Goal: Transaction & Acquisition: Subscribe to service/newsletter

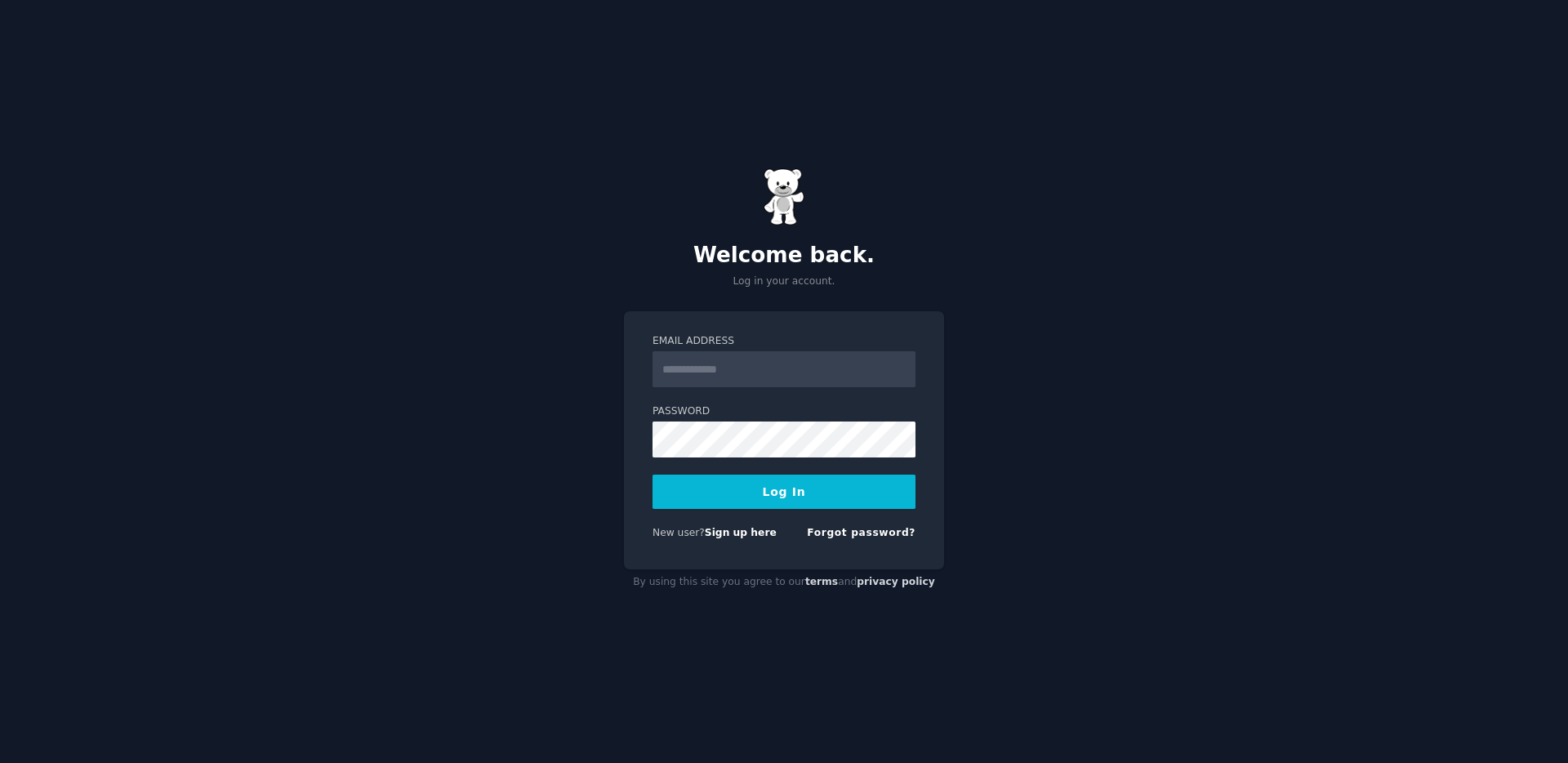
click at [766, 360] on input "Email Address" at bounding box center [783, 370] width 263 height 36
type input "**********"
click at [794, 483] on button "Log In" at bounding box center [783, 491] width 263 height 34
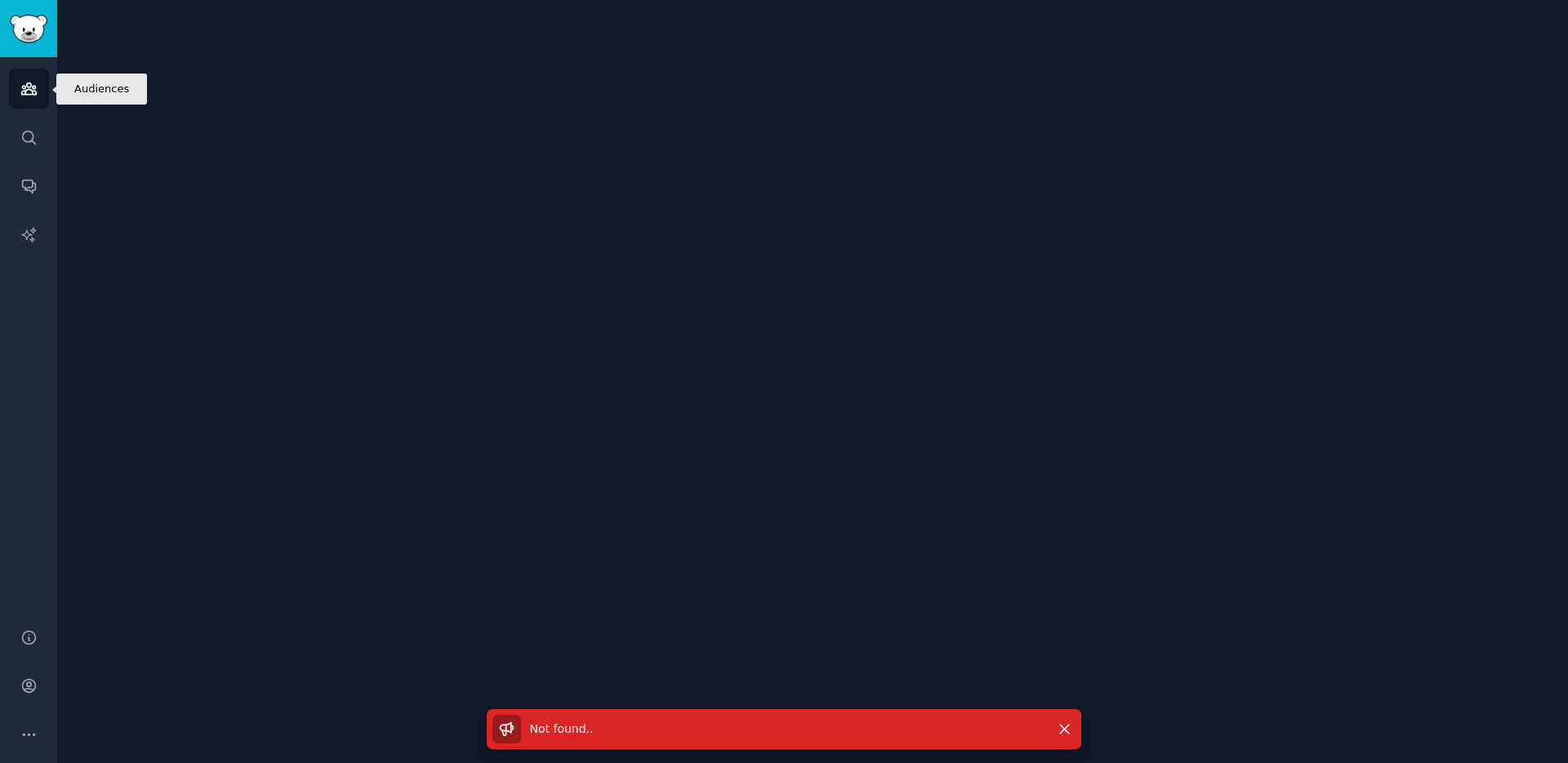
click at [24, 69] on link "Audiences" at bounding box center [29, 89] width 40 height 40
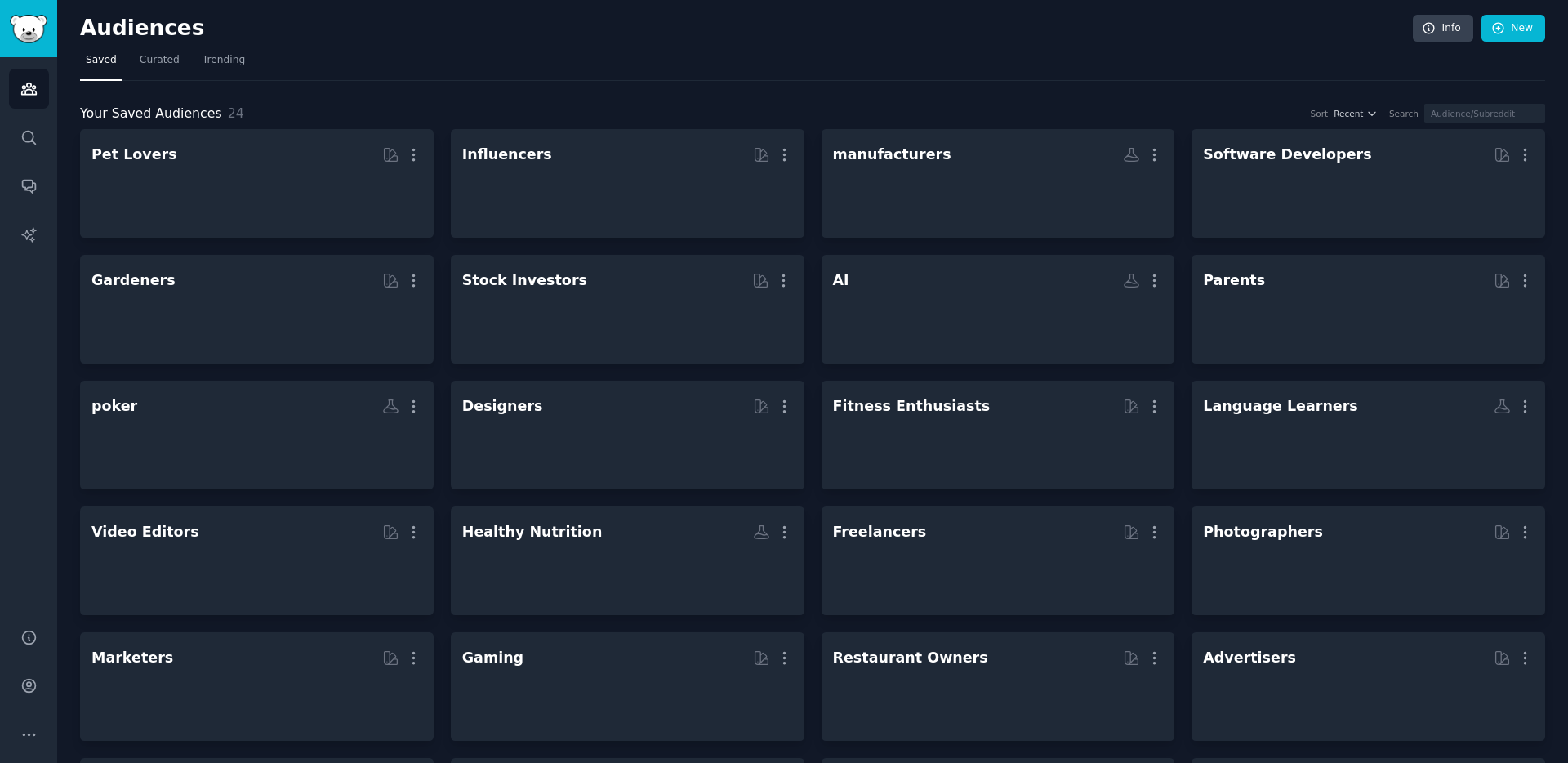
click at [970, 57] on nav "Saved Curated Trending" at bounding box center [812, 64] width 1465 height 34
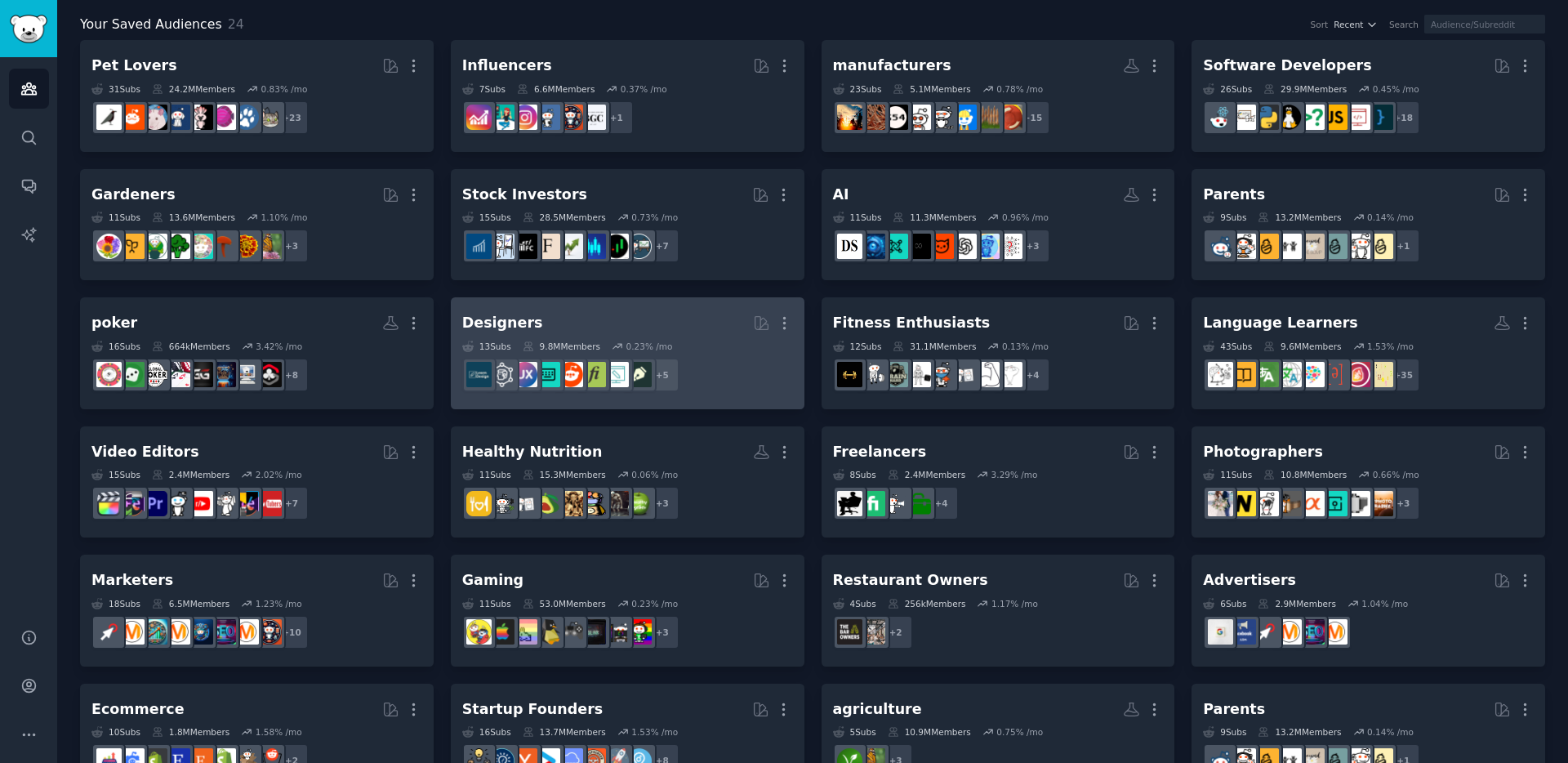
scroll to position [227, 0]
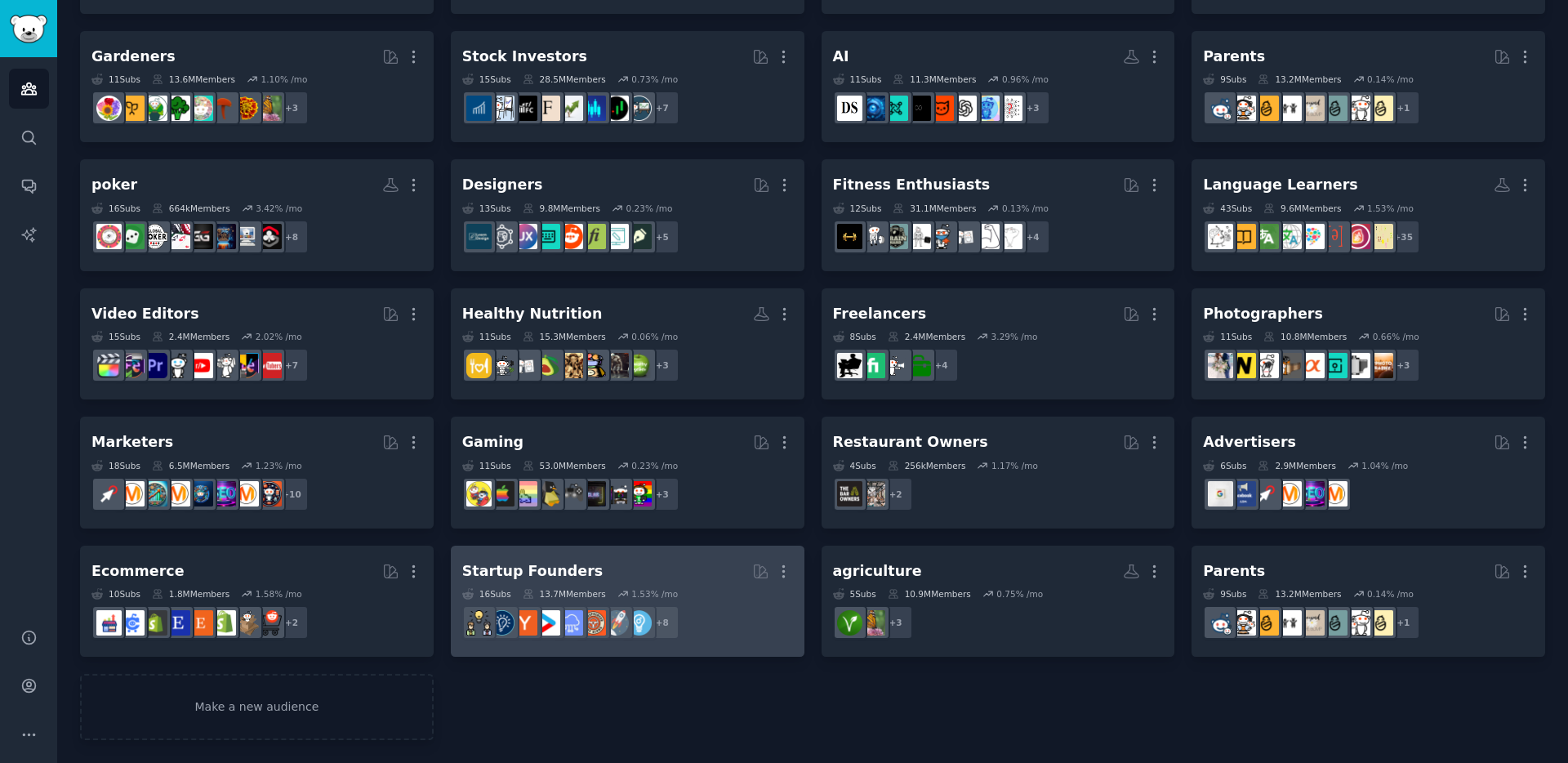
drag, startPoint x: 779, startPoint y: 565, endPoint x: 774, endPoint y: 557, distance: 9.4
click at [779, 565] on icon "button" at bounding box center [783, 570] width 17 height 17
click at [726, 574] on p "View" at bounding box center [733, 576] width 27 height 17
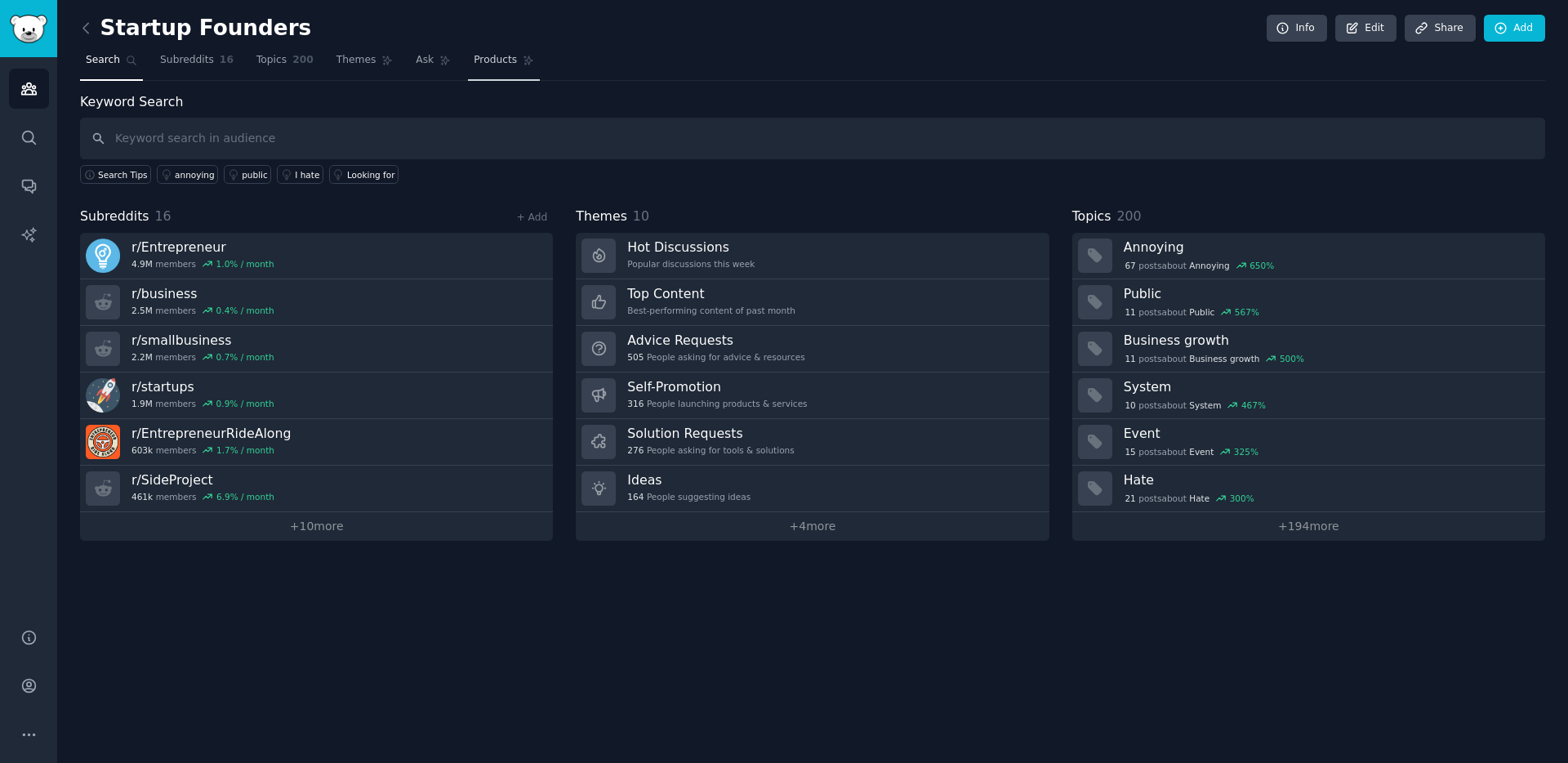
click at [480, 64] on span "Products" at bounding box center [494, 60] width 43 height 15
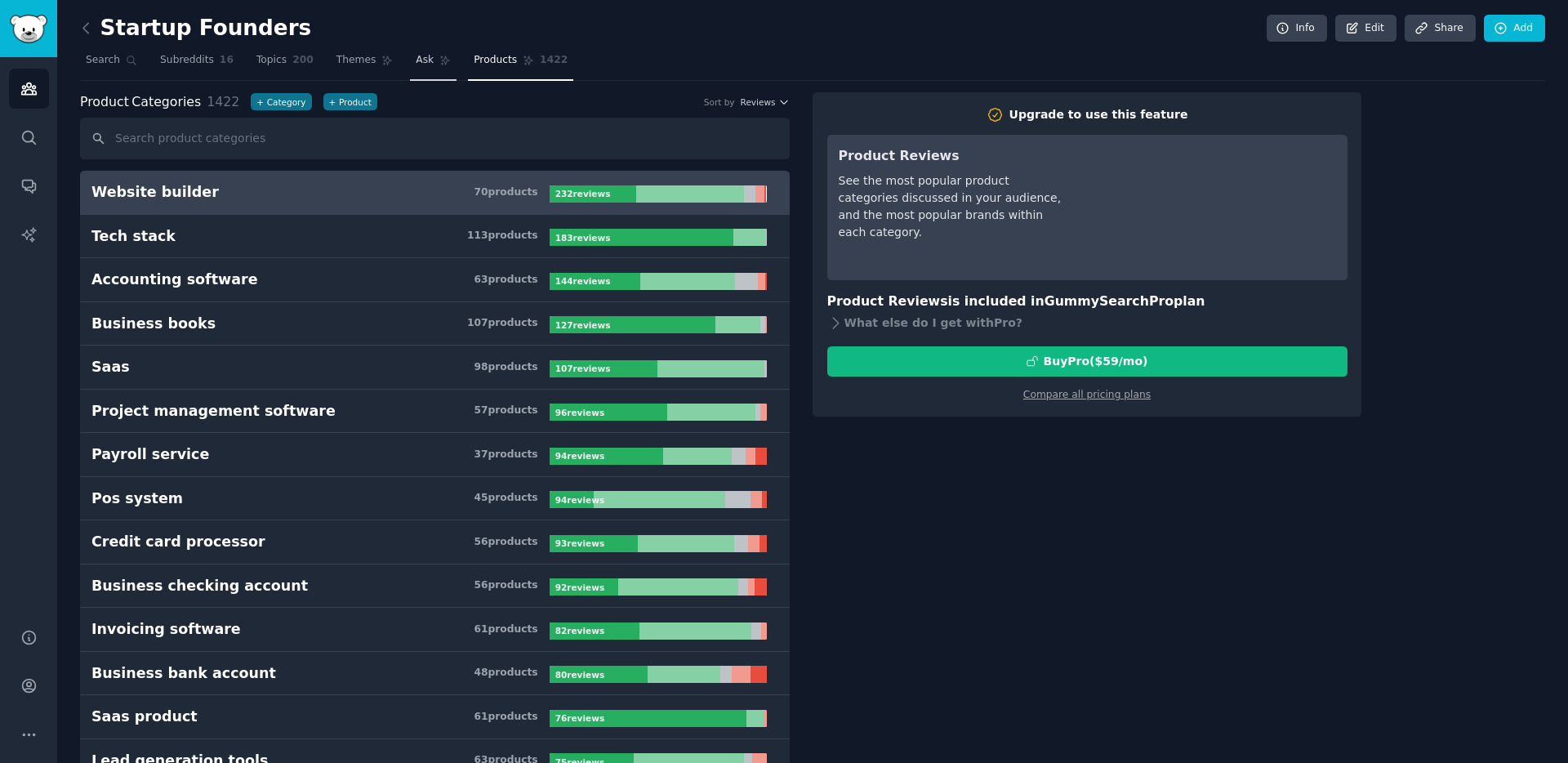
click at [439, 65] on icon at bounding box center [444, 60] width 11 height 11
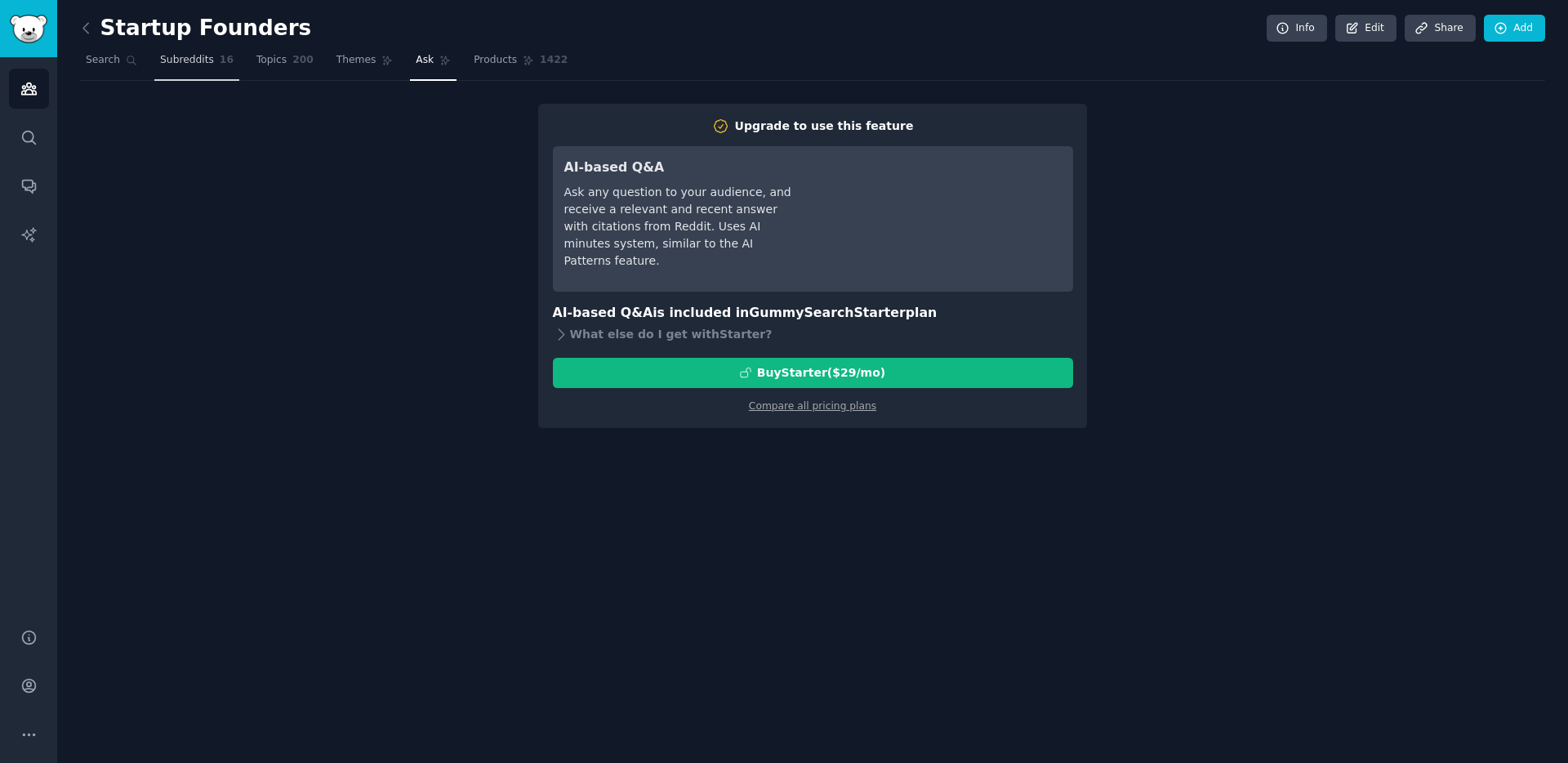
click at [221, 70] on link "Subreddits 16" at bounding box center [197, 64] width 85 height 34
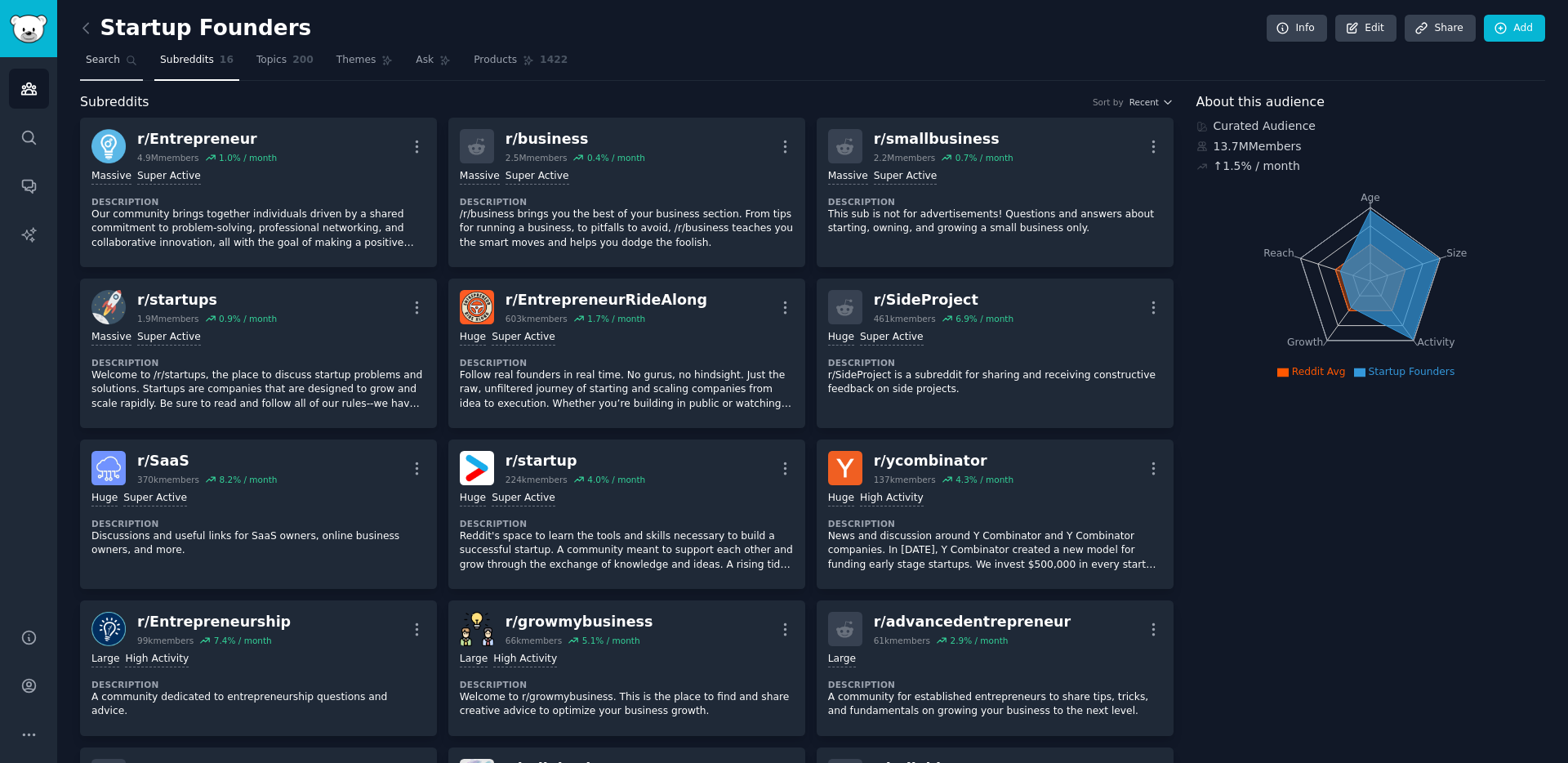
click at [118, 71] on link "Search" at bounding box center [111, 64] width 63 height 34
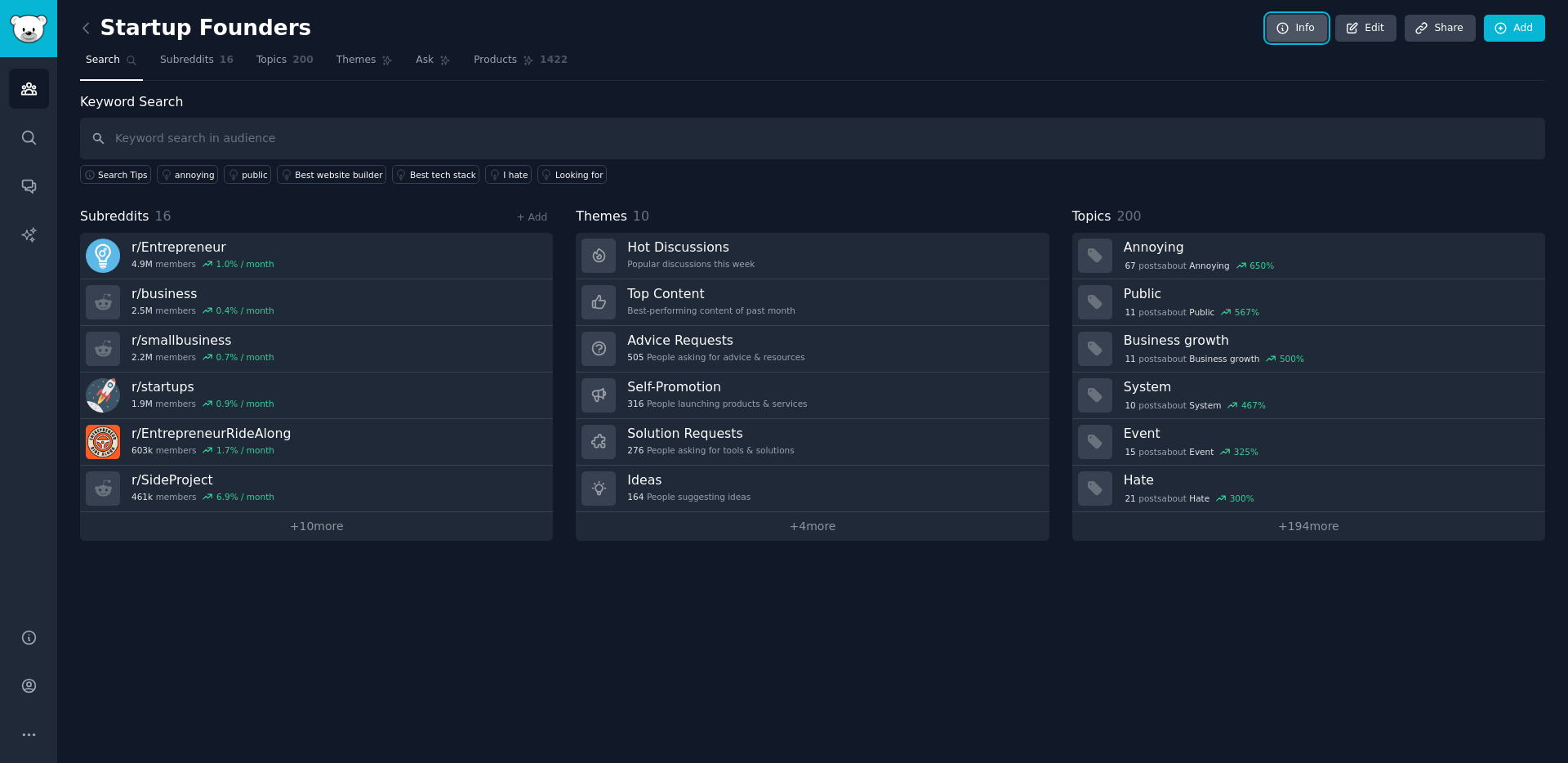
click at [1313, 31] on link "Info" at bounding box center [1296, 29] width 61 height 28
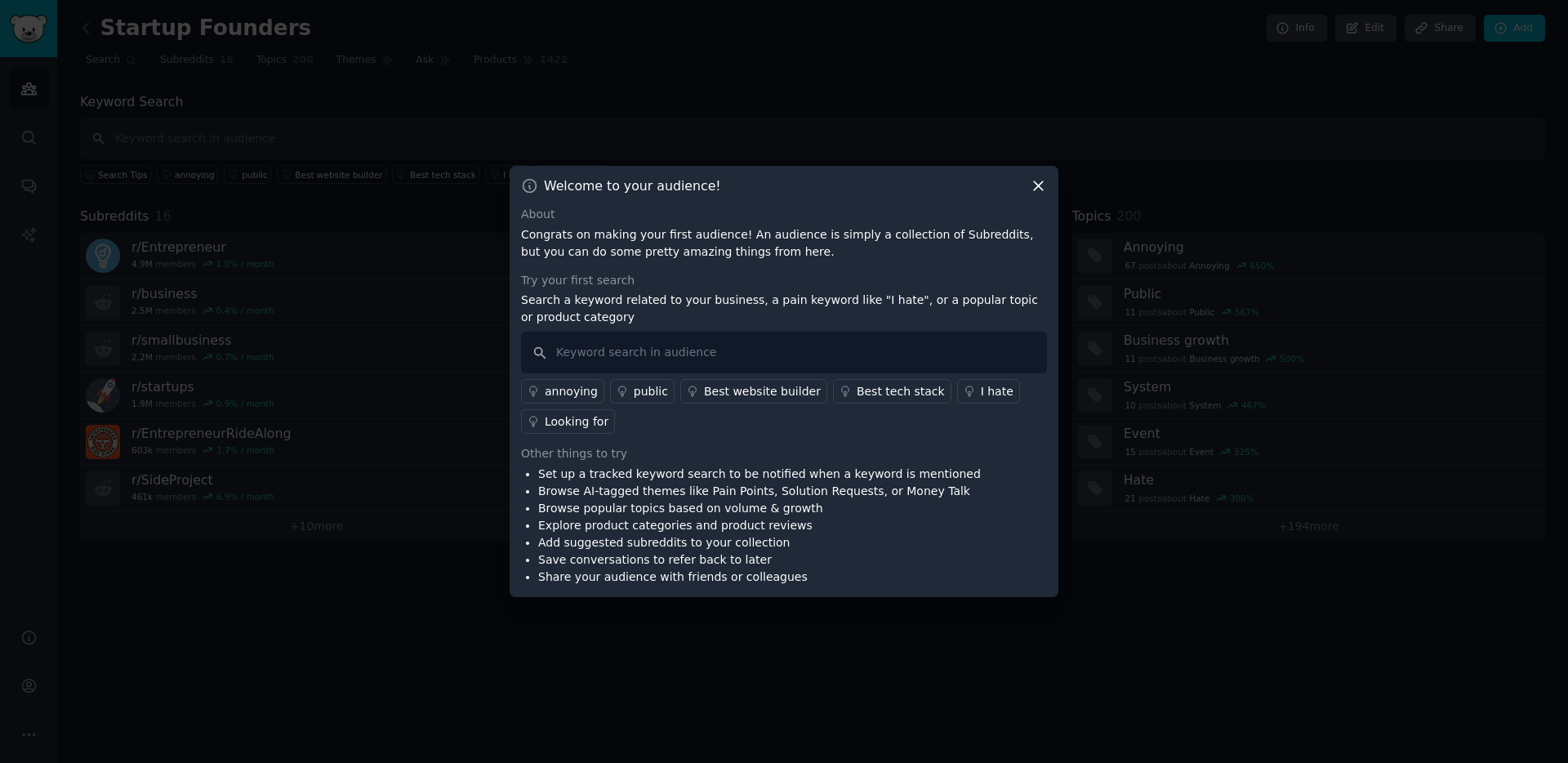
click at [1046, 186] on icon at bounding box center [1038, 185] width 17 height 17
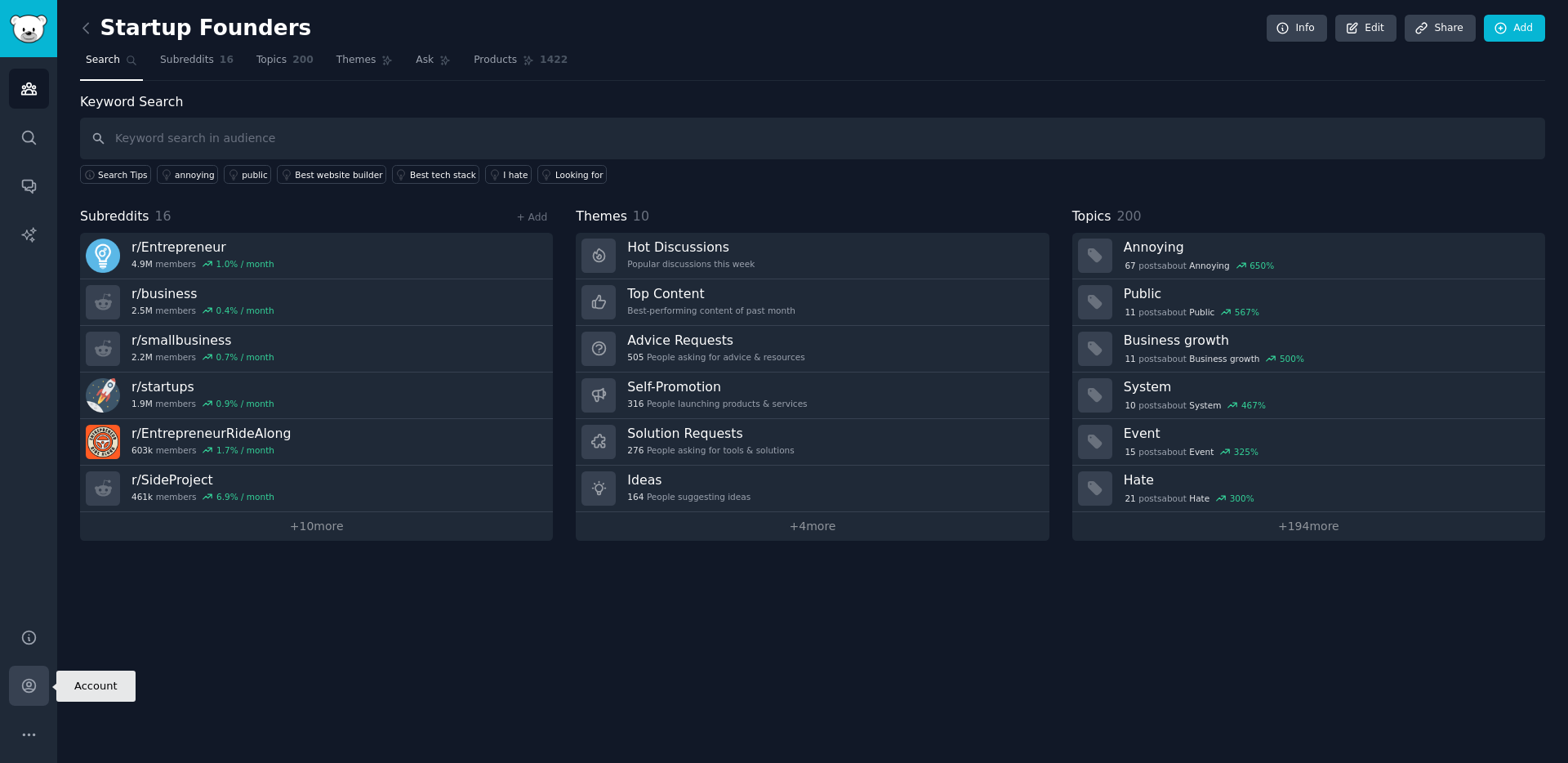
click at [35, 677] on icon "Sidebar" at bounding box center [28, 685] width 17 height 17
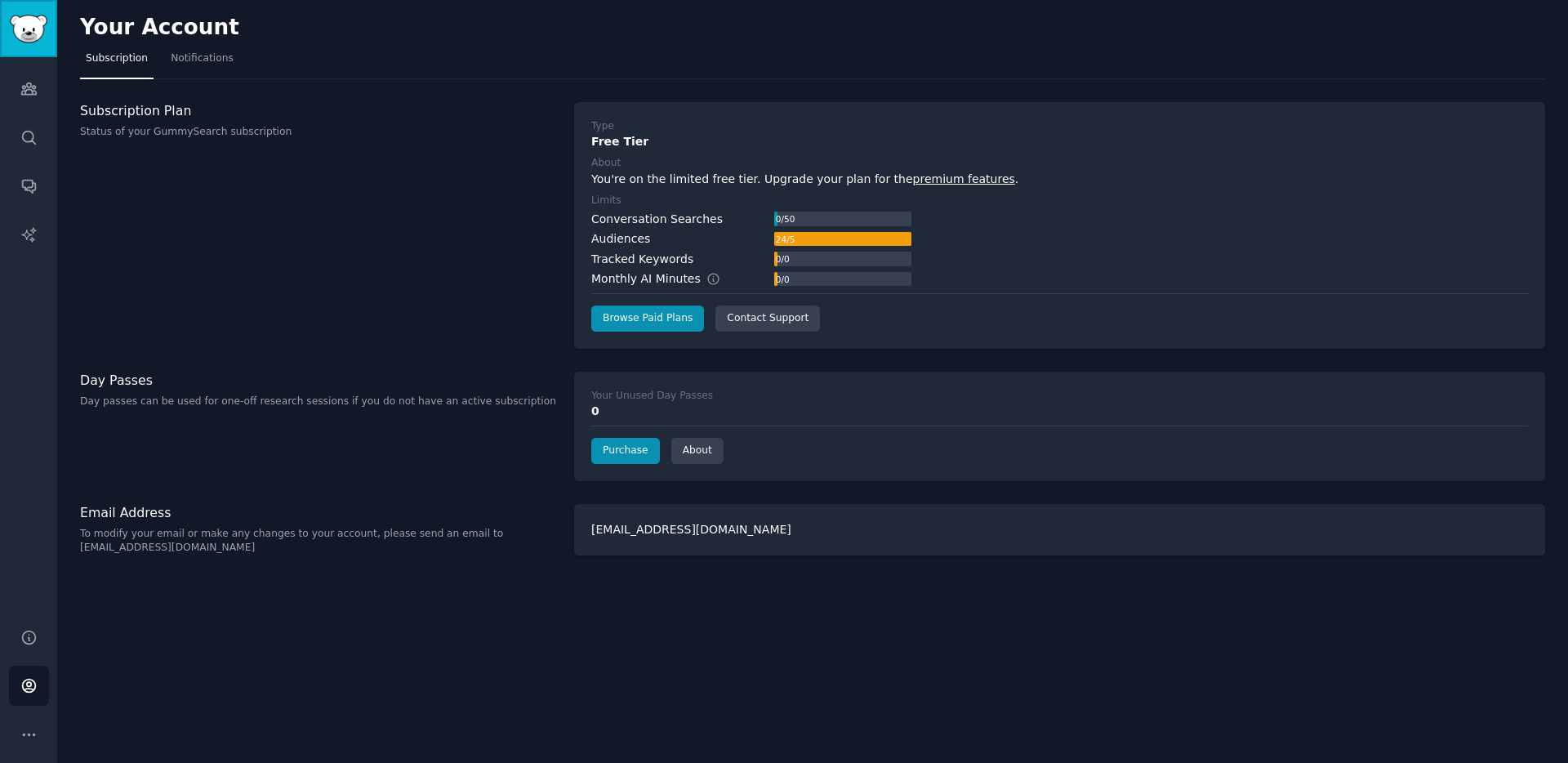
click at [42, 28] on img "Sidebar" at bounding box center [29, 29] width 38 height 29
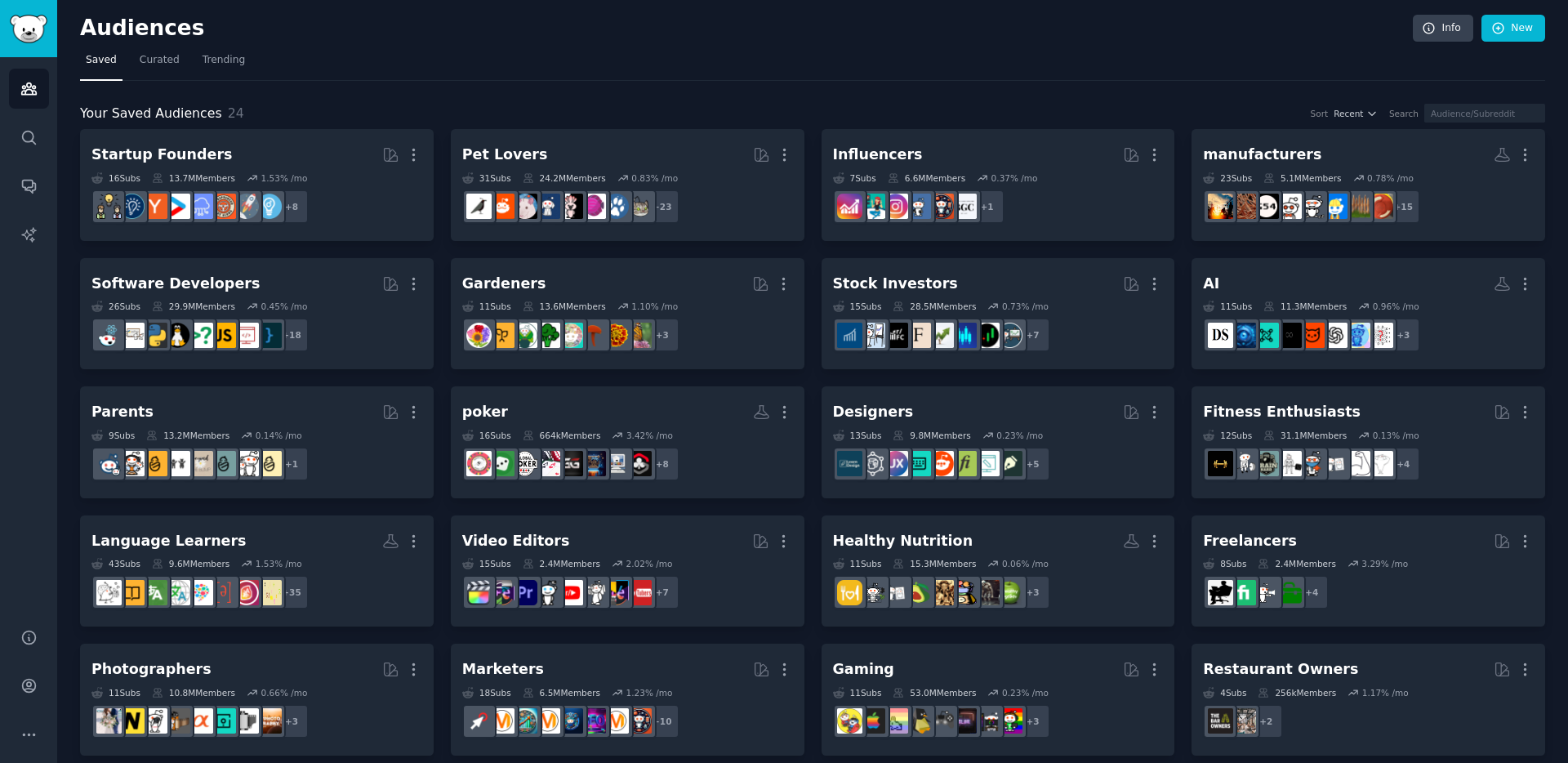
click at [660, 77] on nav "Saved Curated Trending" at bounding box center [812, 64] width 1465 height 34
click at [42, 686] on link "Account" at bounding box center [29, 685] width 40 height 40
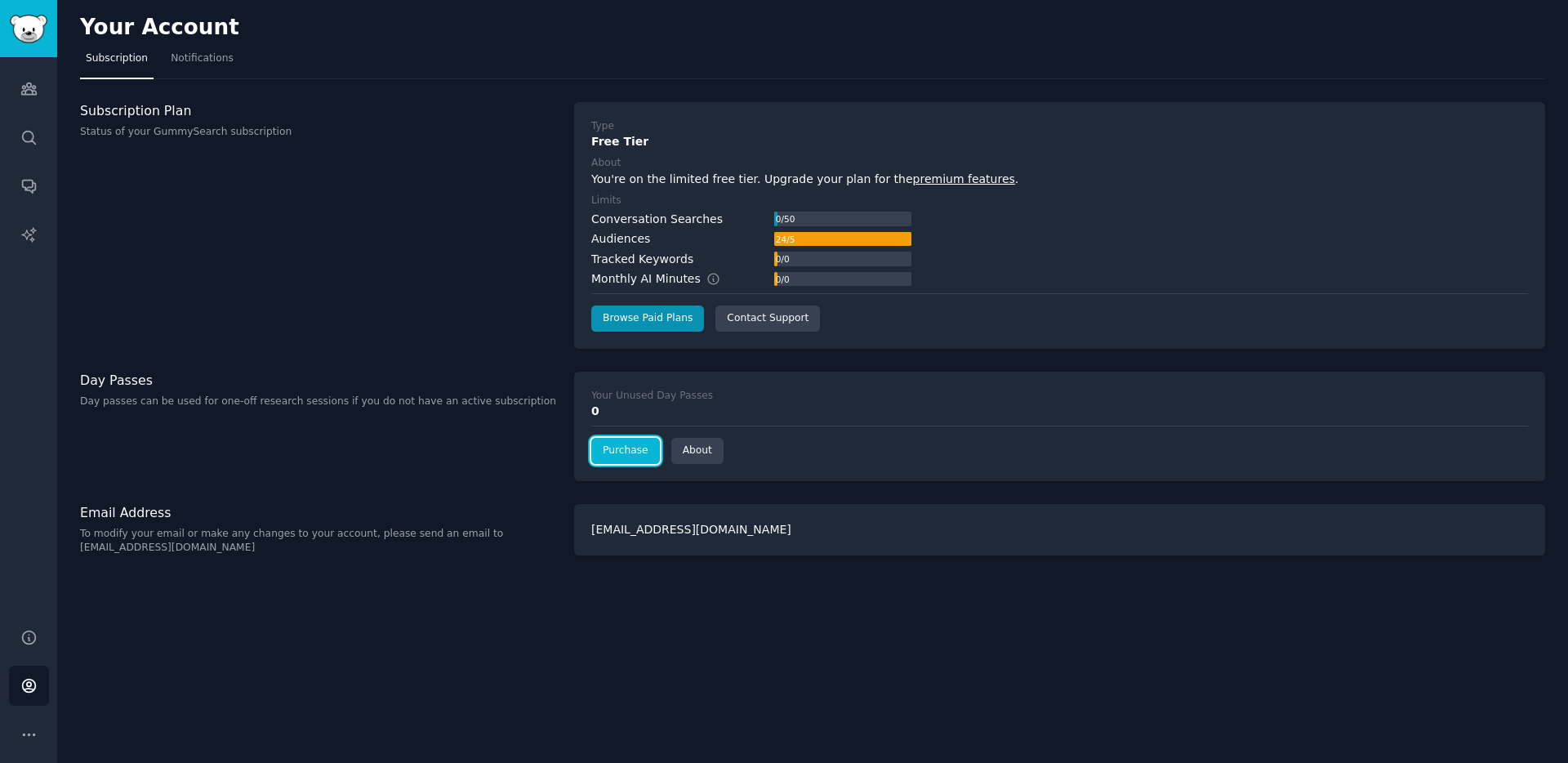
click at [638, 459] on link "Purchase" at bounding box center [625, 450] width 69 height 26
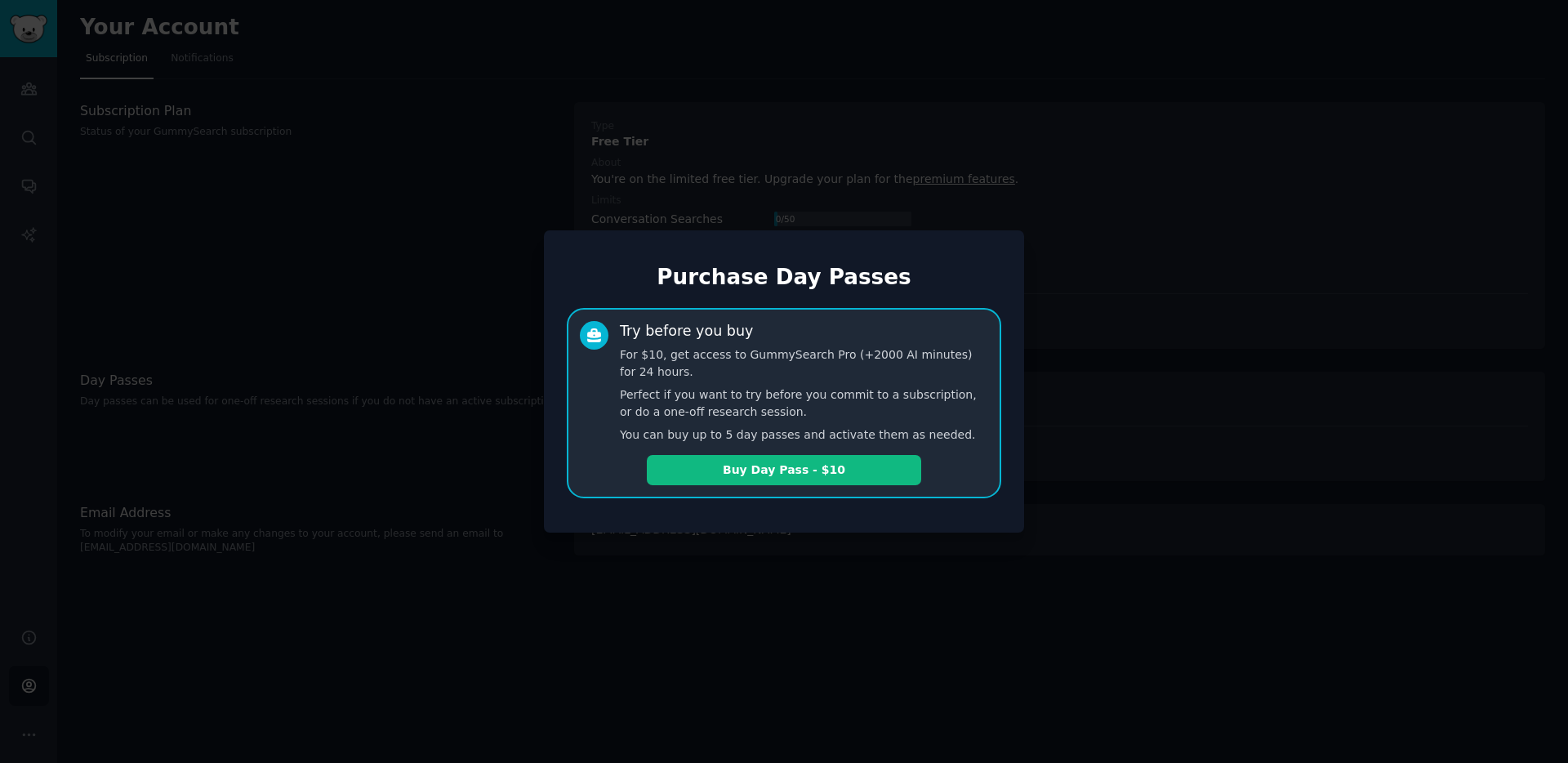
click at [676, 559] on div at bounding box center [784, 382] width 1568 height 763
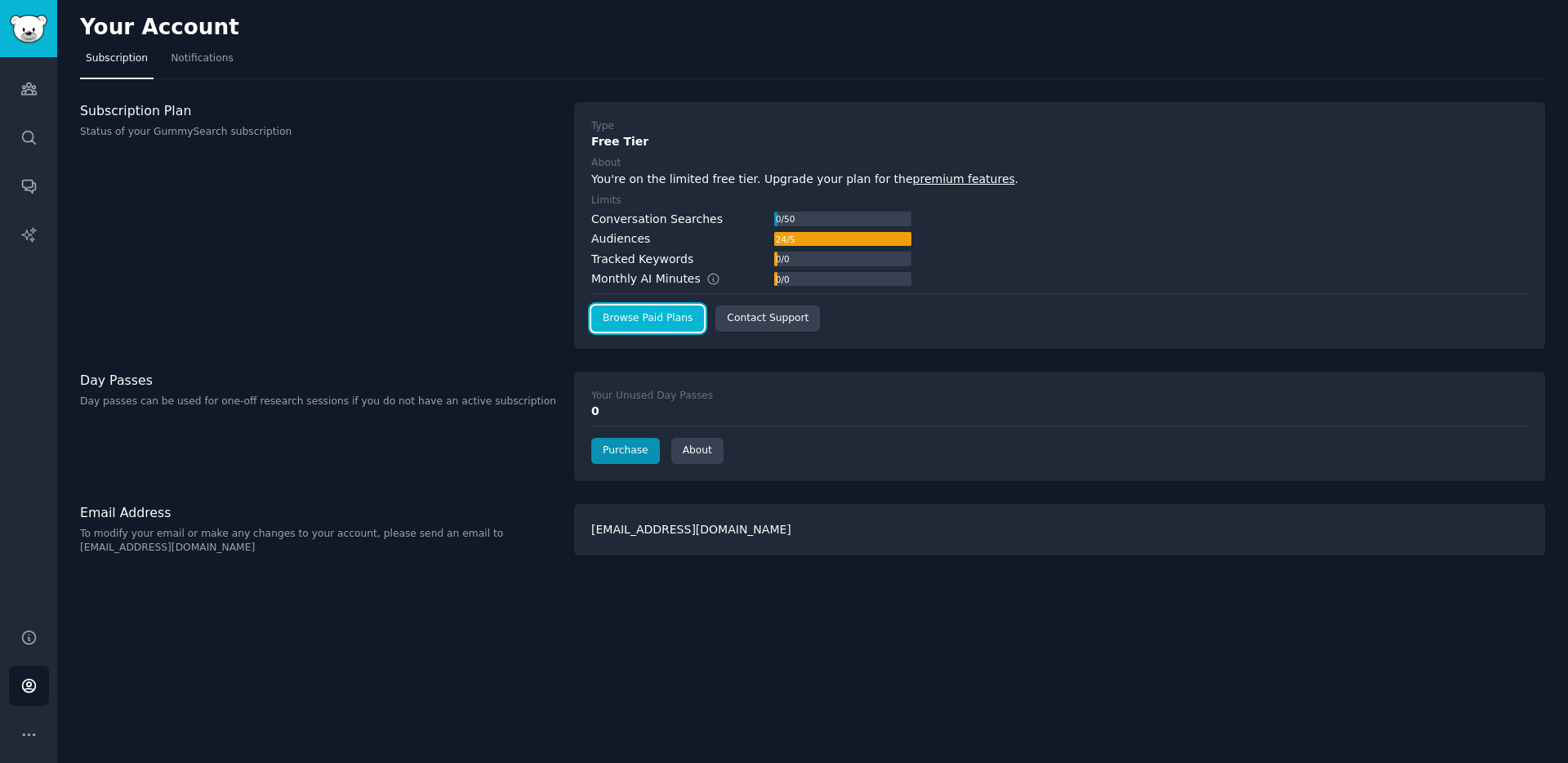
click at [658, 329] on link "Browse Paid Plans" at bounding box center [647, 319] width 113 height 26
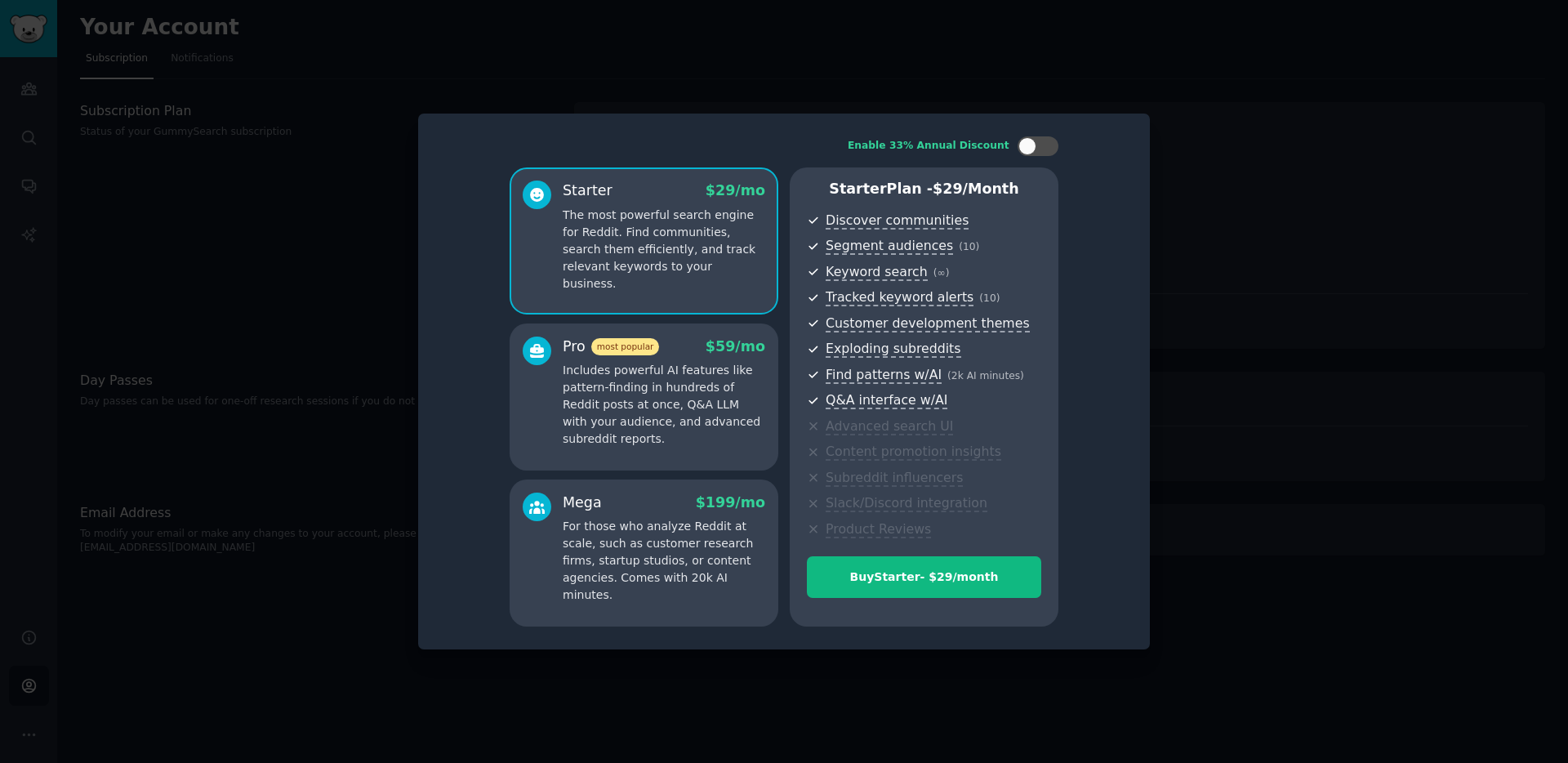
click at [1244, 149] on div at bounding box center [784, 382] width 1568 height 763
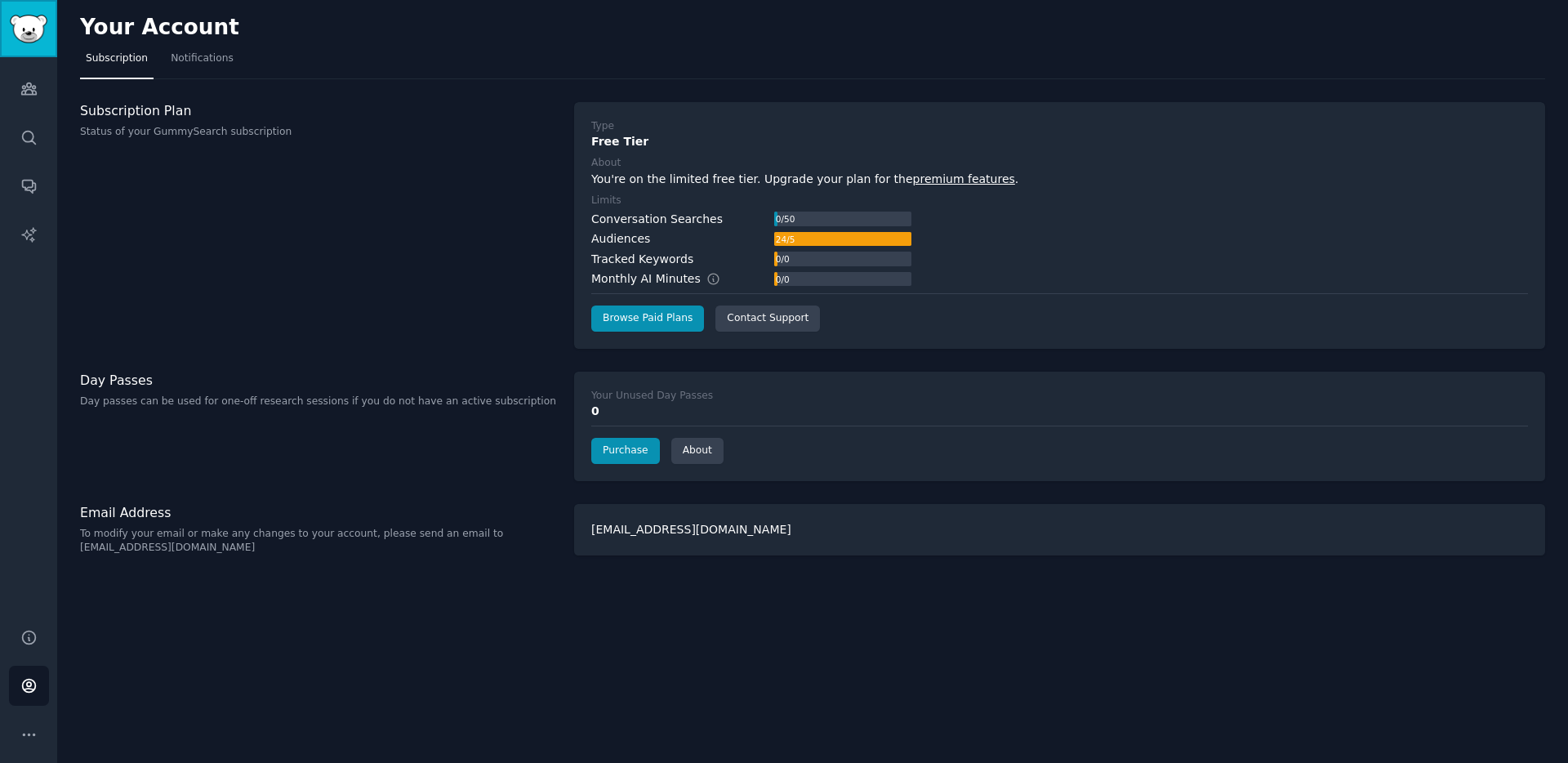
click at [18, 26] on img "Sidebar" at bounding box center [29, 29] width 38 height 29
